Goal: Information Seeking & Learning: Understand process/instructions

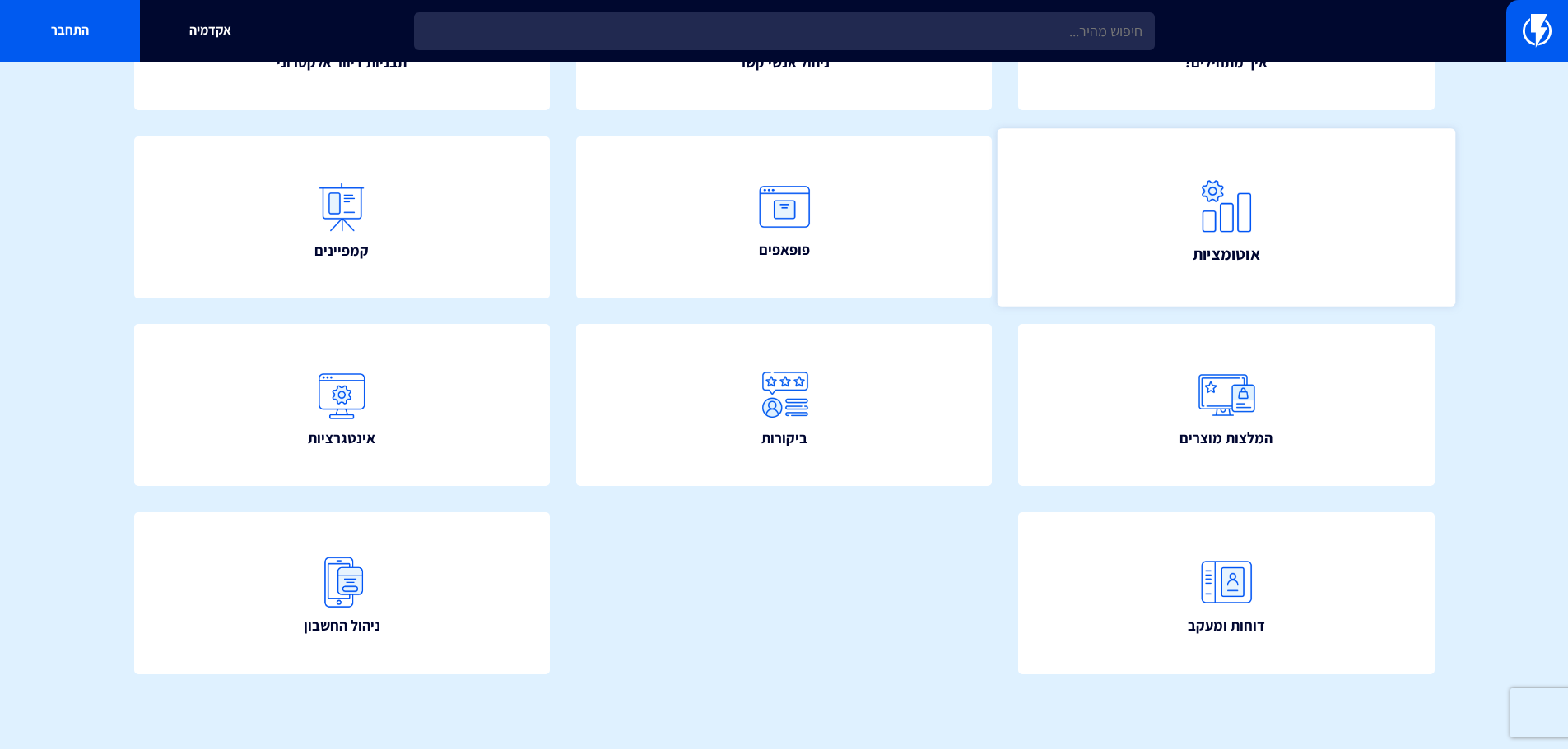
click at [1367, 209] on link "אוטומציות" at bounding box center [1227, 217] width 458 height 177
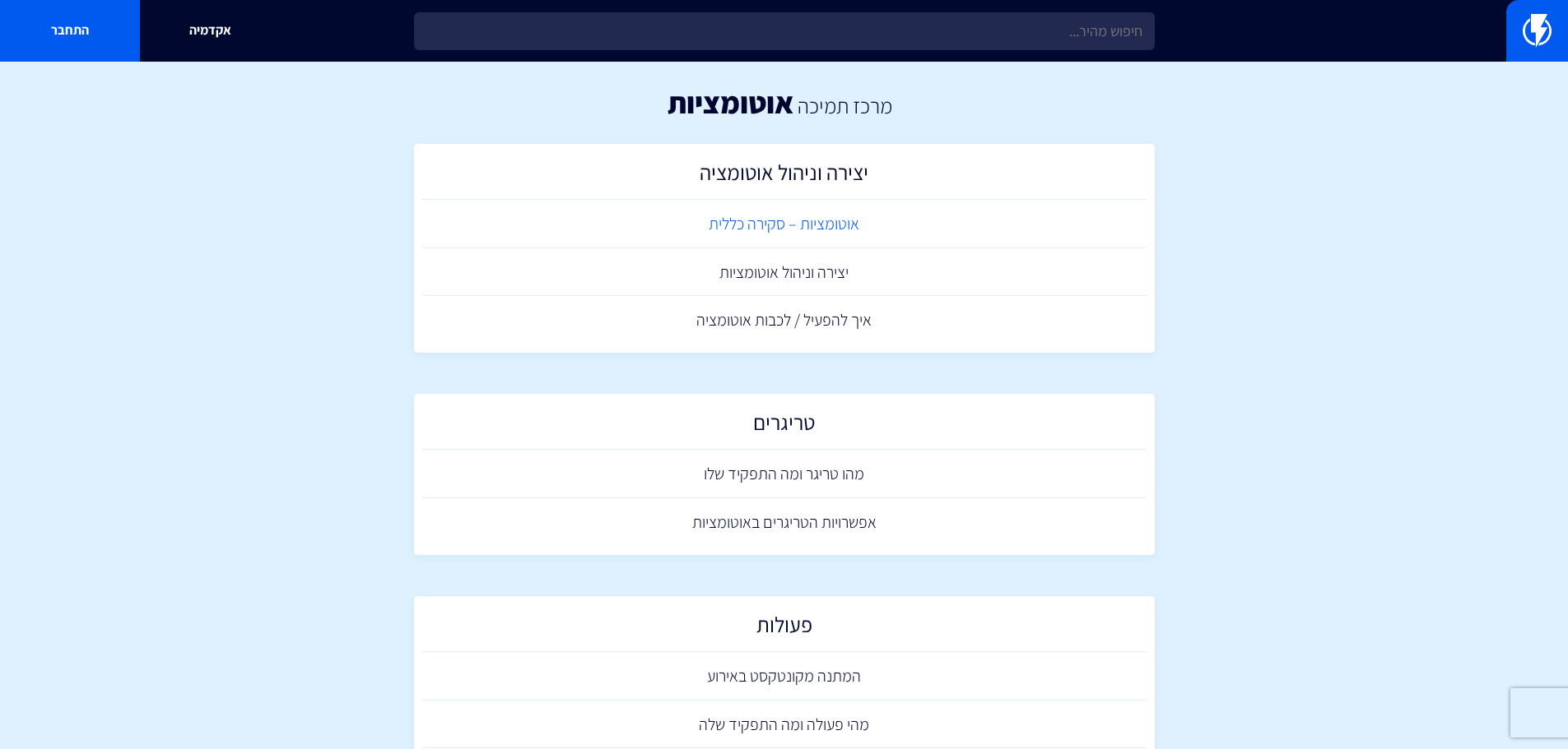
click at [765, 218] on link "אוטומציות – סקירה כללית" at bounding box center [784, 224] width 724 height 49
click at [783, 268] on link "יצירה וניהול אוטומציות" at bounding box center [784, 273] width 724 height 49
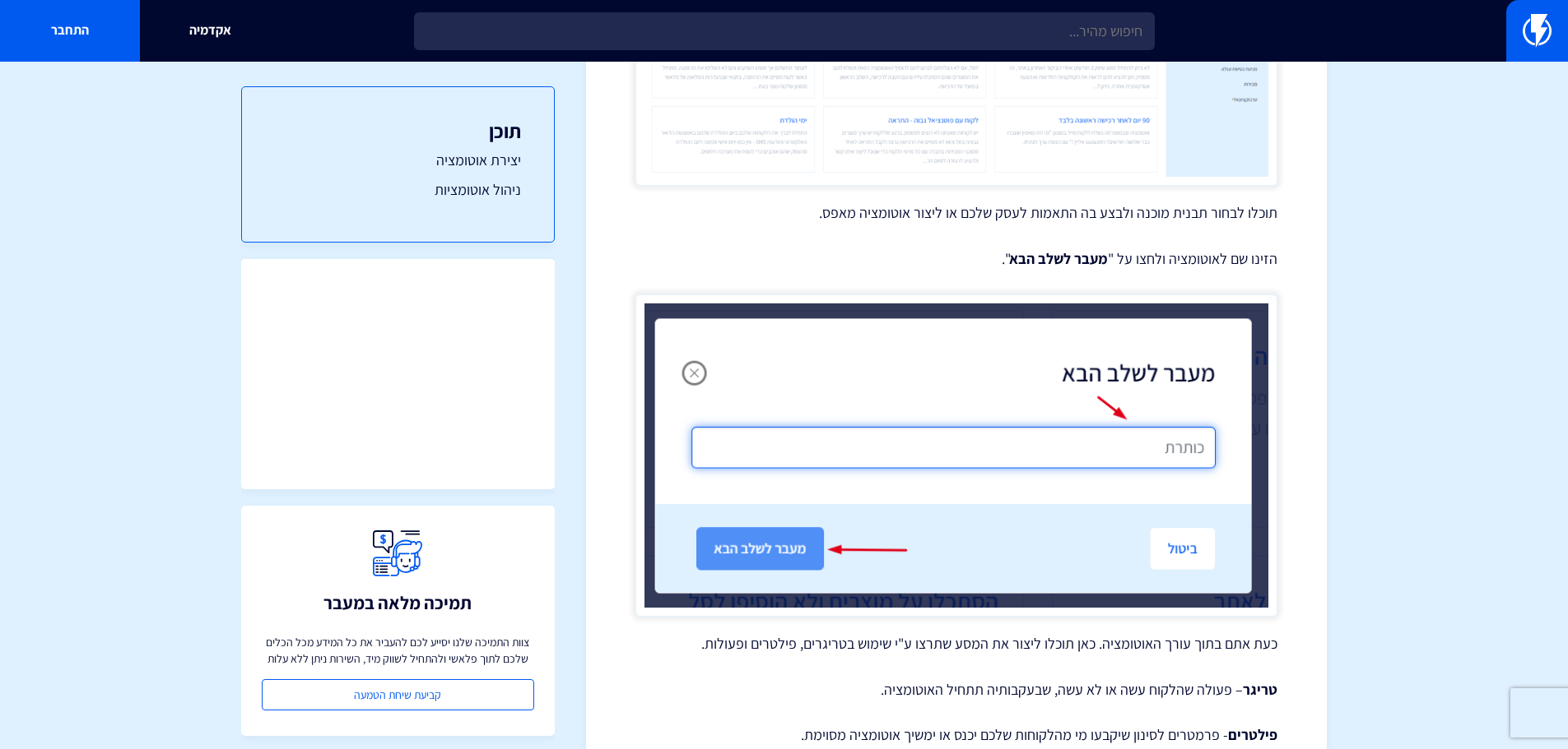
scroll to position [822, 0]
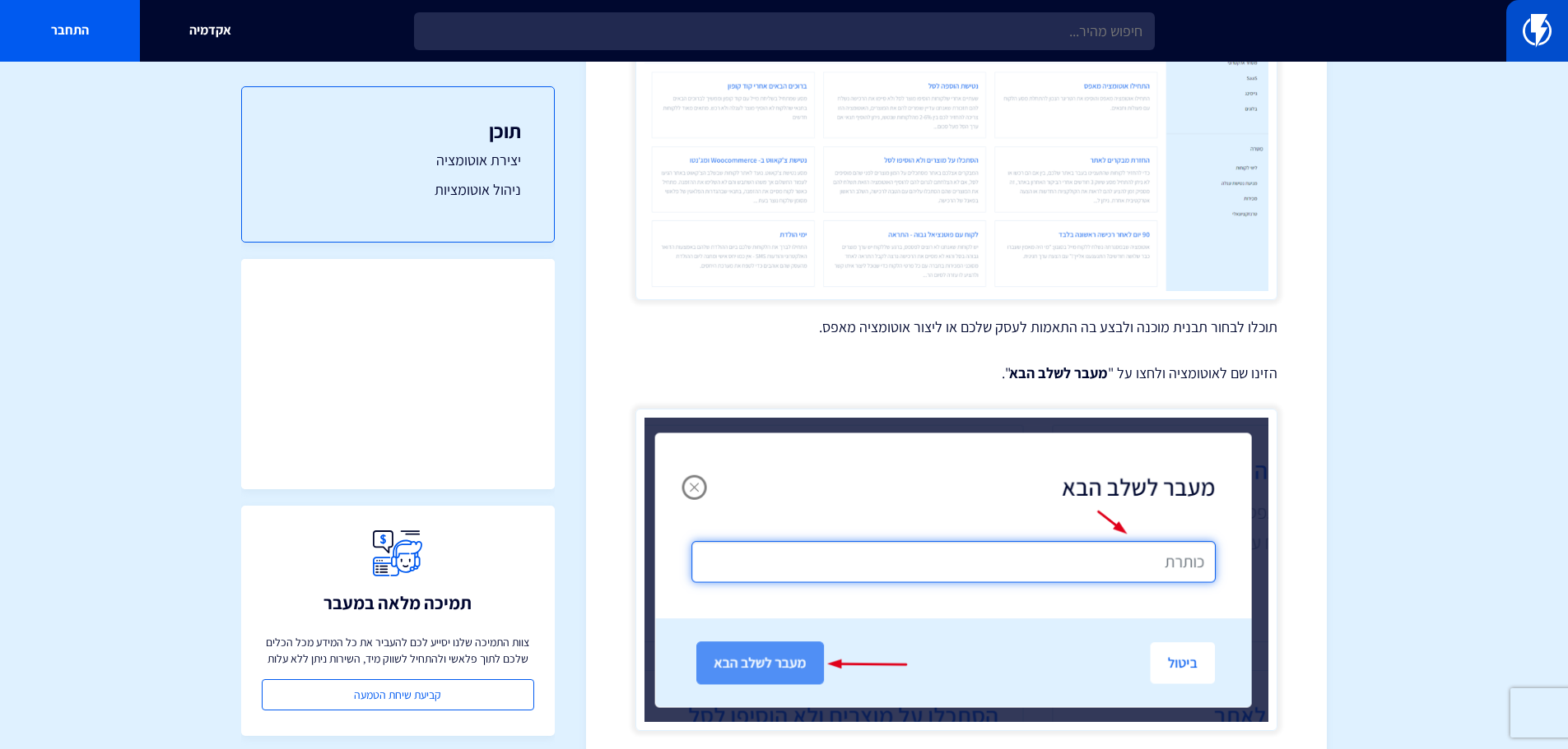
click at [1517, 34] on link at bounding box center [1536, 30] width 61 height 61
